Goal: Task Accomplishment & Management: Complete application form

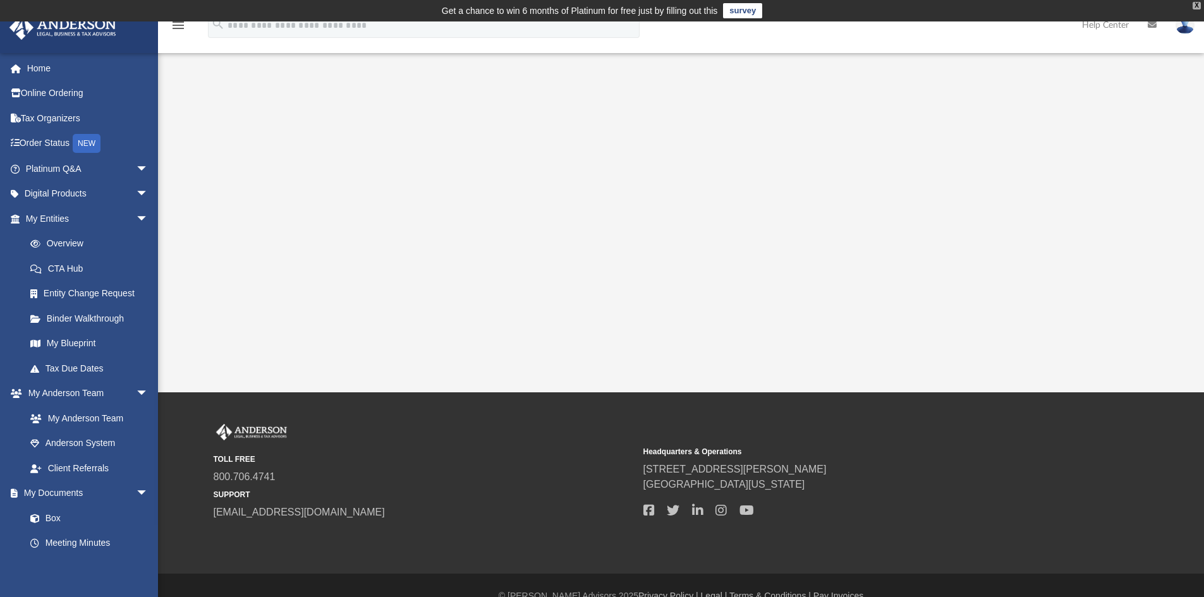
click at [1197, 7] on div "X" at bounding box center [1197, 6] width 8 height 8
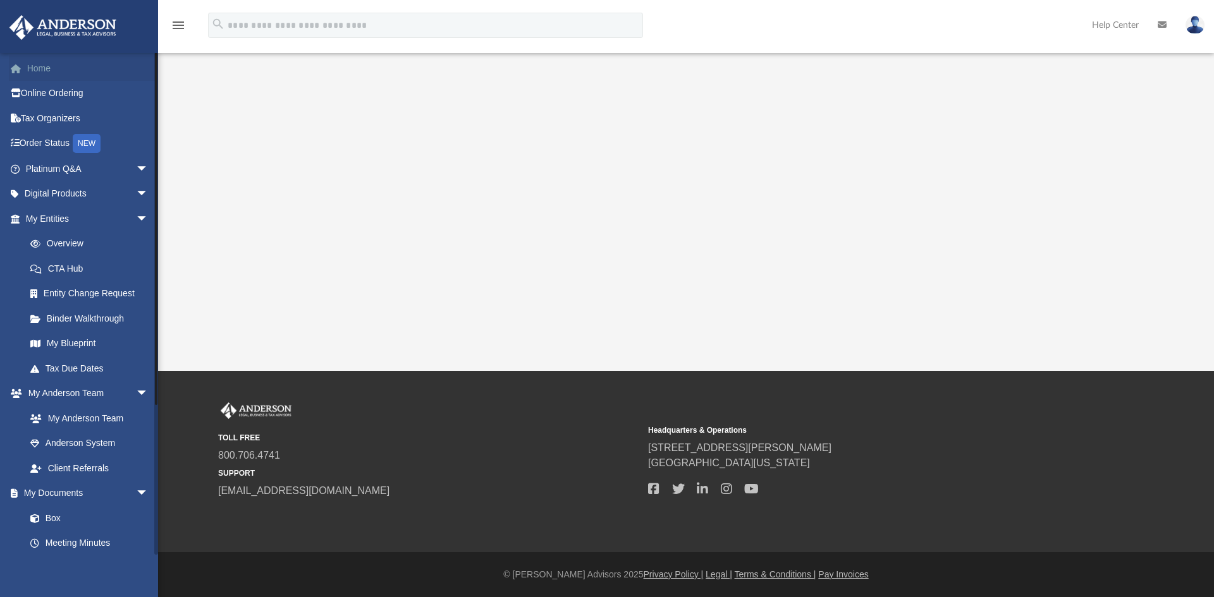
click at [57, 72] on link "Home" at bounding box center [88, 68] width 159 height 25
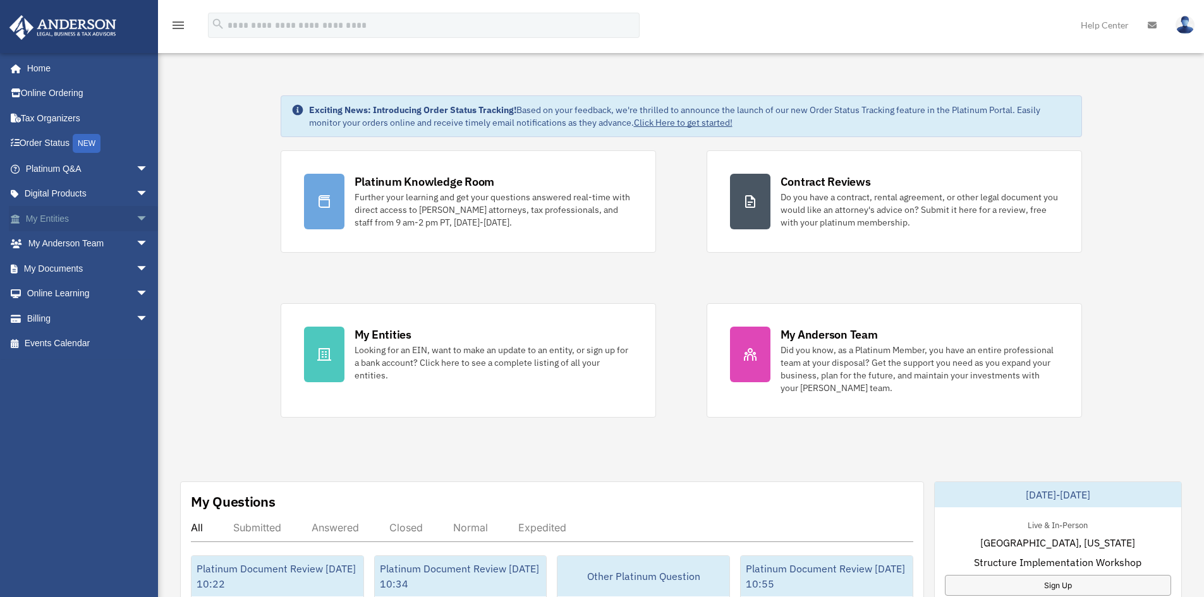
click at [136, 215] on span "arrow_drop_down" at bounding box center [148, 219] width 25 height 26
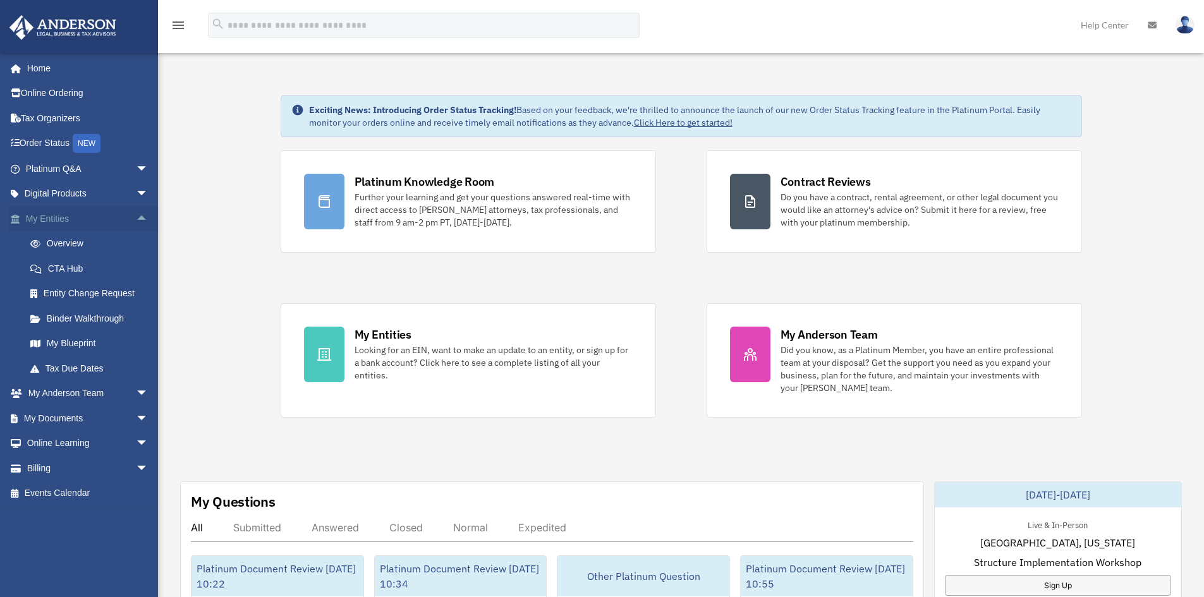
click at [102, 217] on link "My Entities arrow_drop_up" at bounding box center [88, 218] width 159 height 25
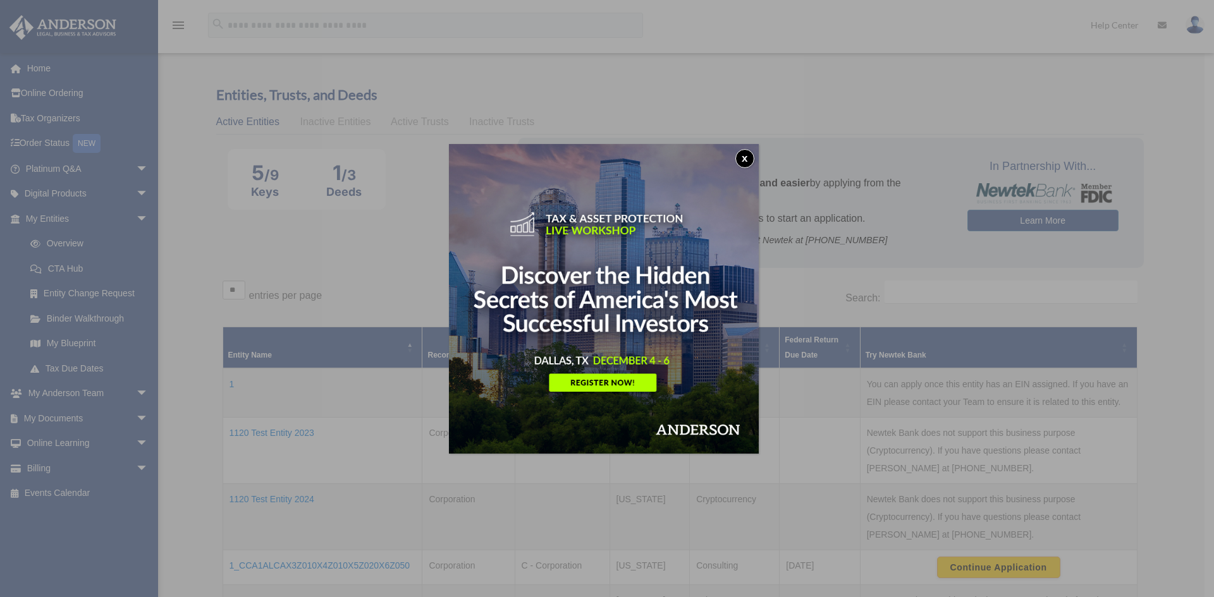
click at [754, 161] on button "x" at bounding box center [744, 158] width 19 height 19
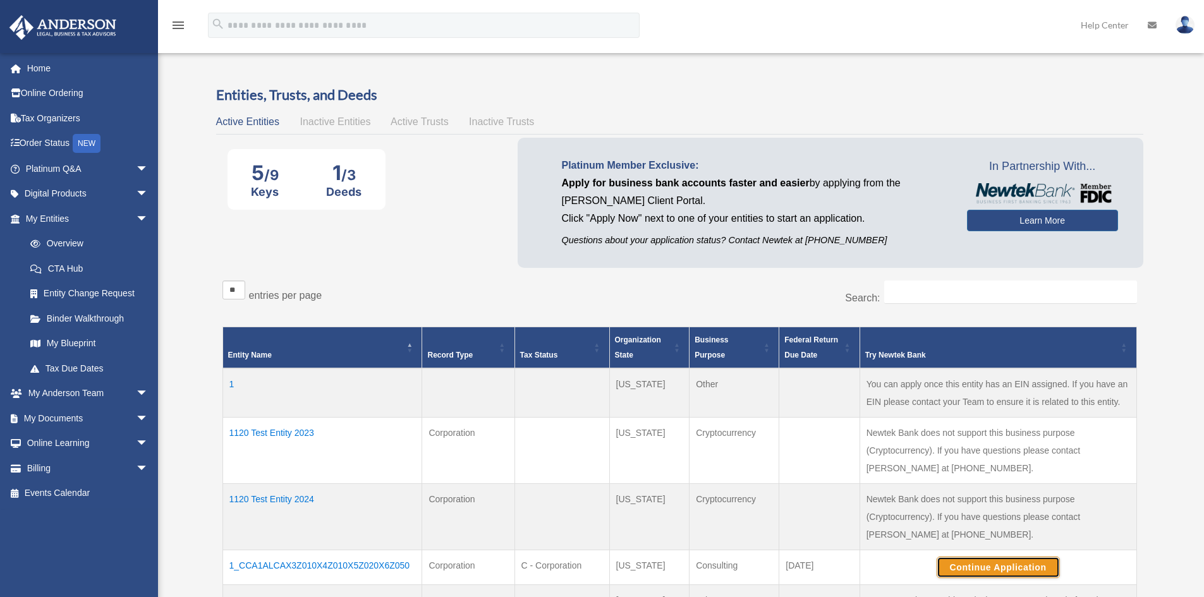
click at [1010, 565] on button "Continue Application" at bounding box center [998, 567] width 123 height 21
click at [136, 171] on span "arrow_drop_down" at bounding box center [148, 169] width 25 height 26
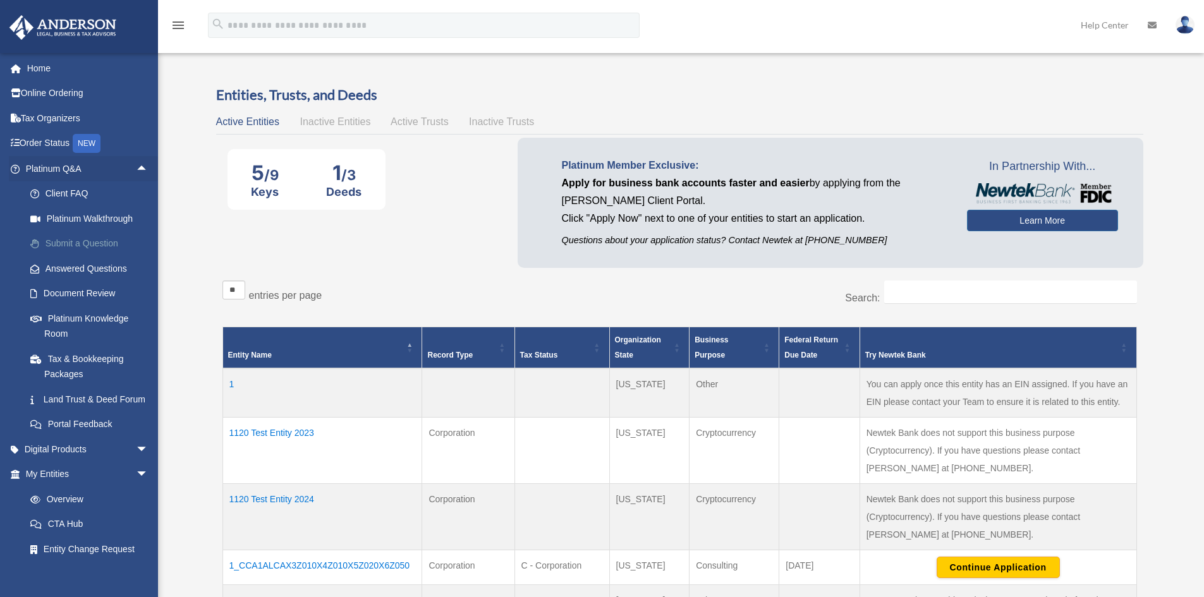
click at [94, 241] on link "Submit a Question" at bounding box center [93, 243] width 150 height 25
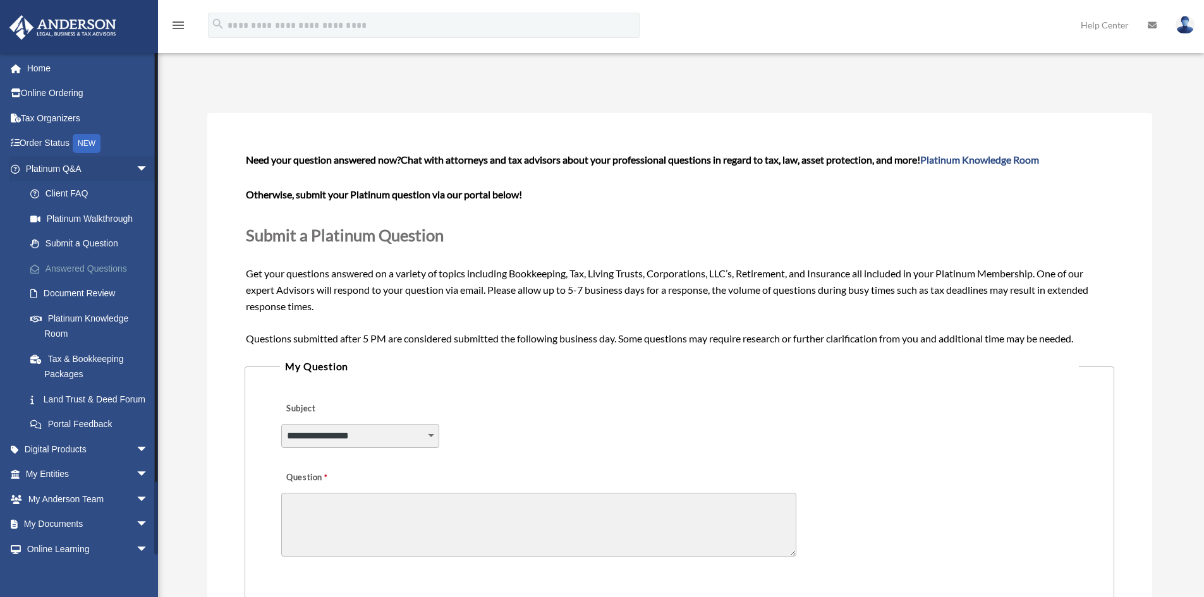
click at [99, 268] on link "Answered Questions" at bounding box center [93, 268] width 150 height 25
